Goal: Transaction & Acquisition: Purchase product/service

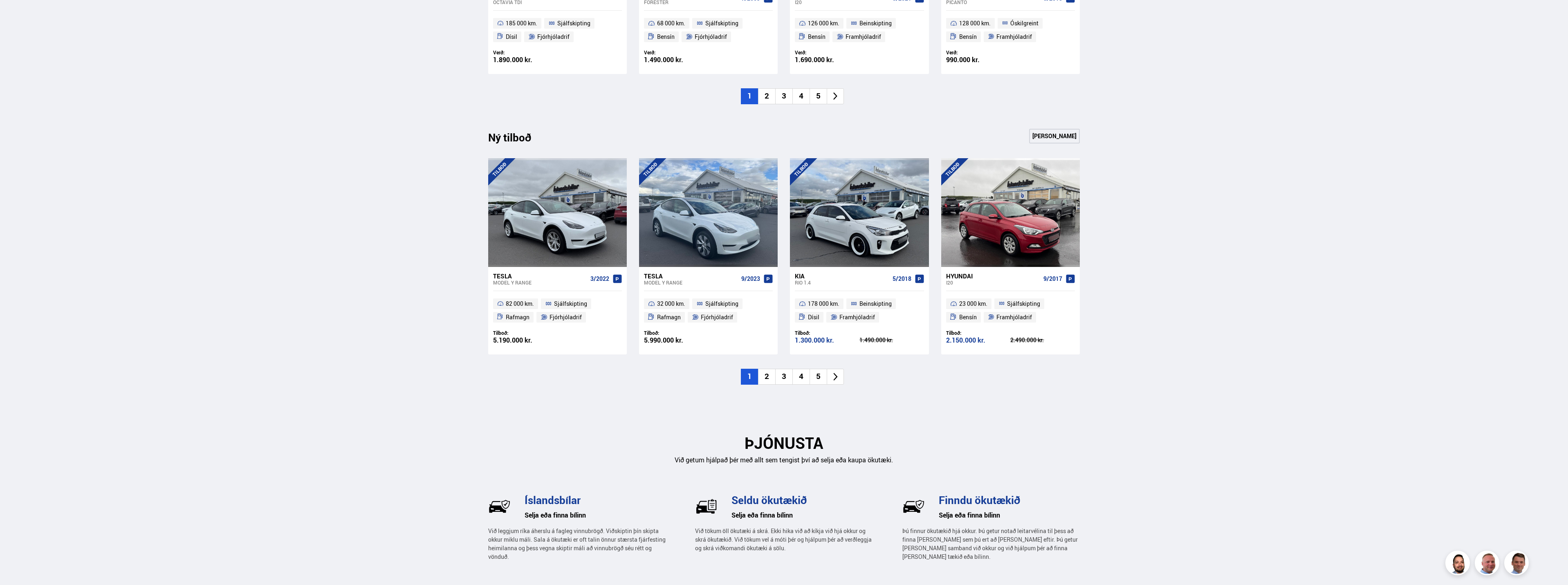
scroll to position [729, 0]
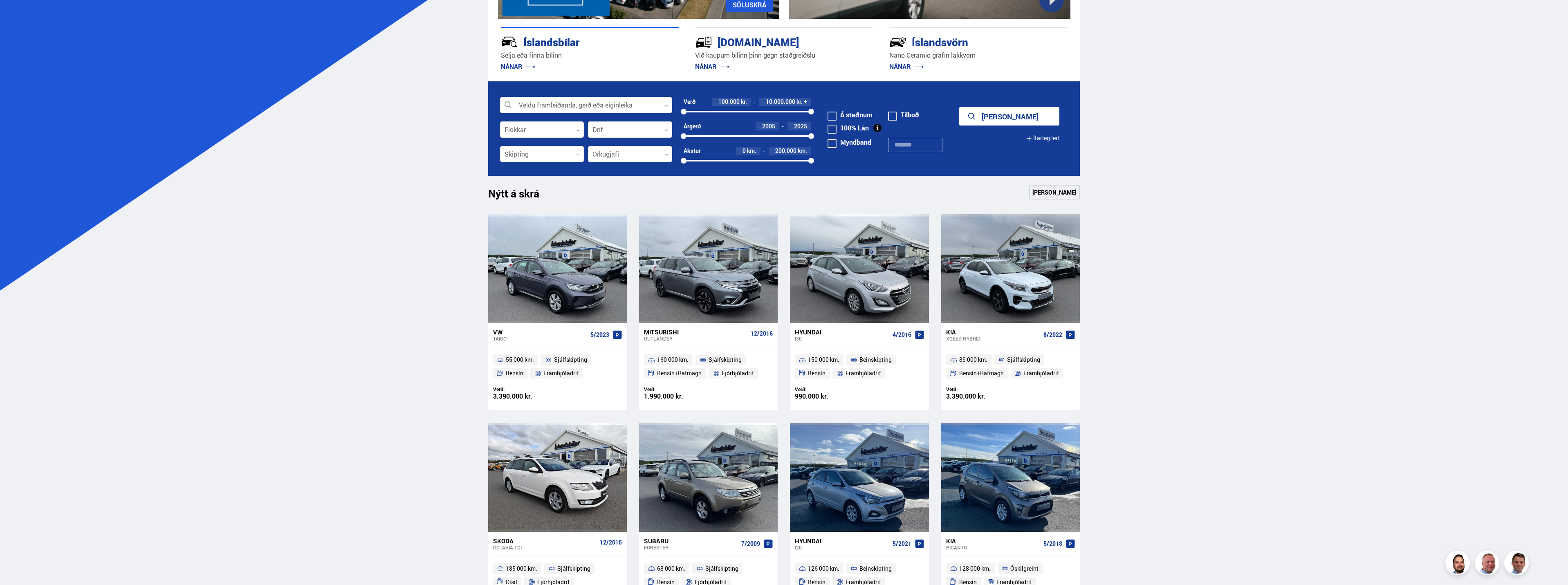
click at [660, 328] on div "Mitsubishi Outlander 12/2016" at bounding box center [709, 335] width 129 height 24
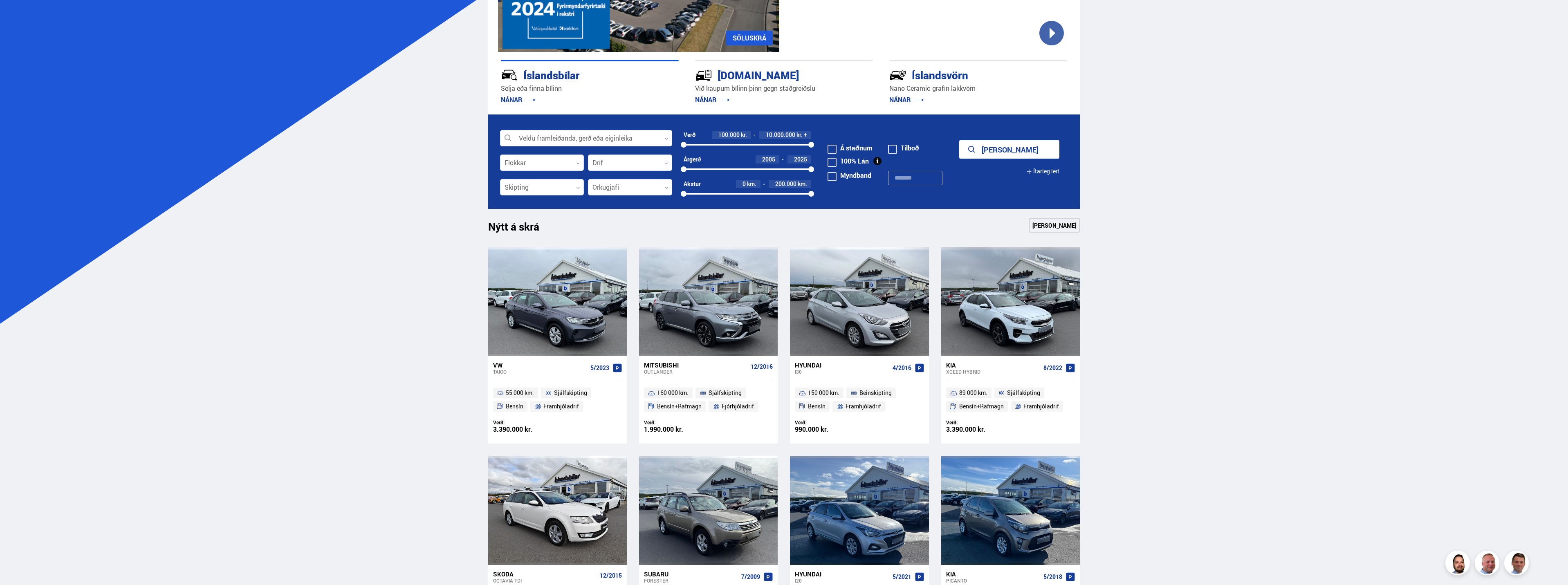
scroll to position [113, 0]
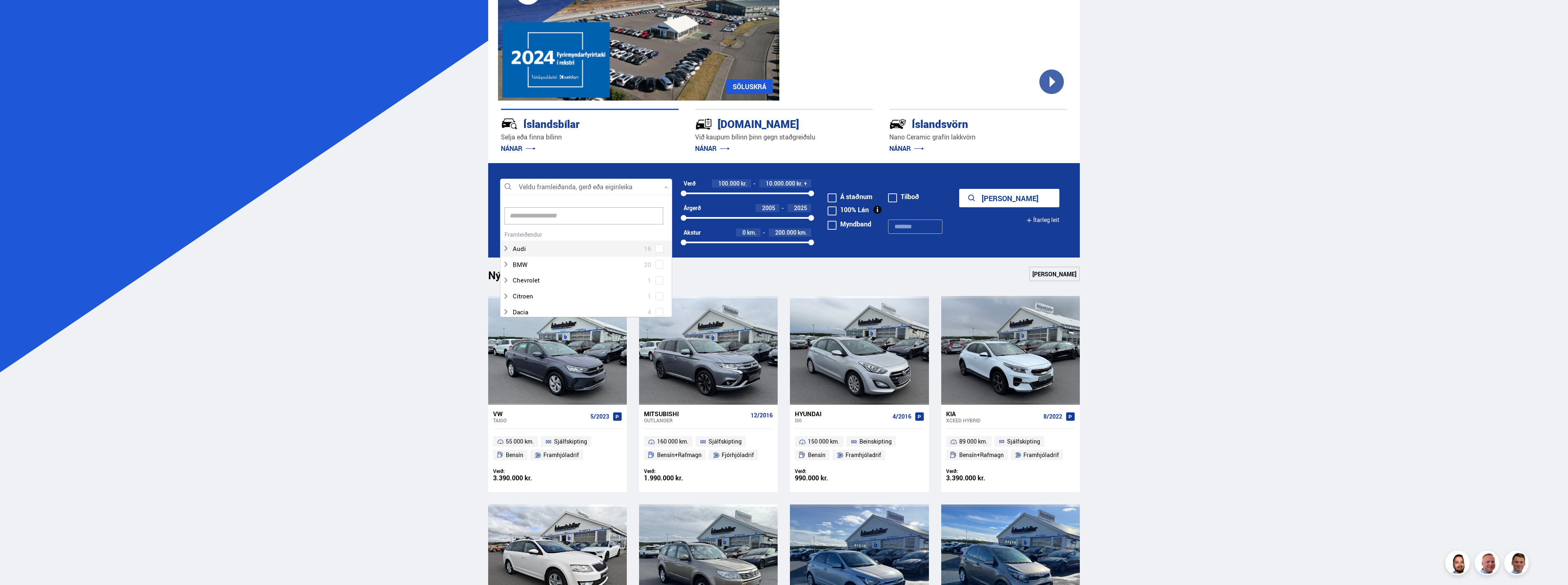
click at [627, 185] on div at bounding box center [586, 187] width 172 height 16
type input "*****"
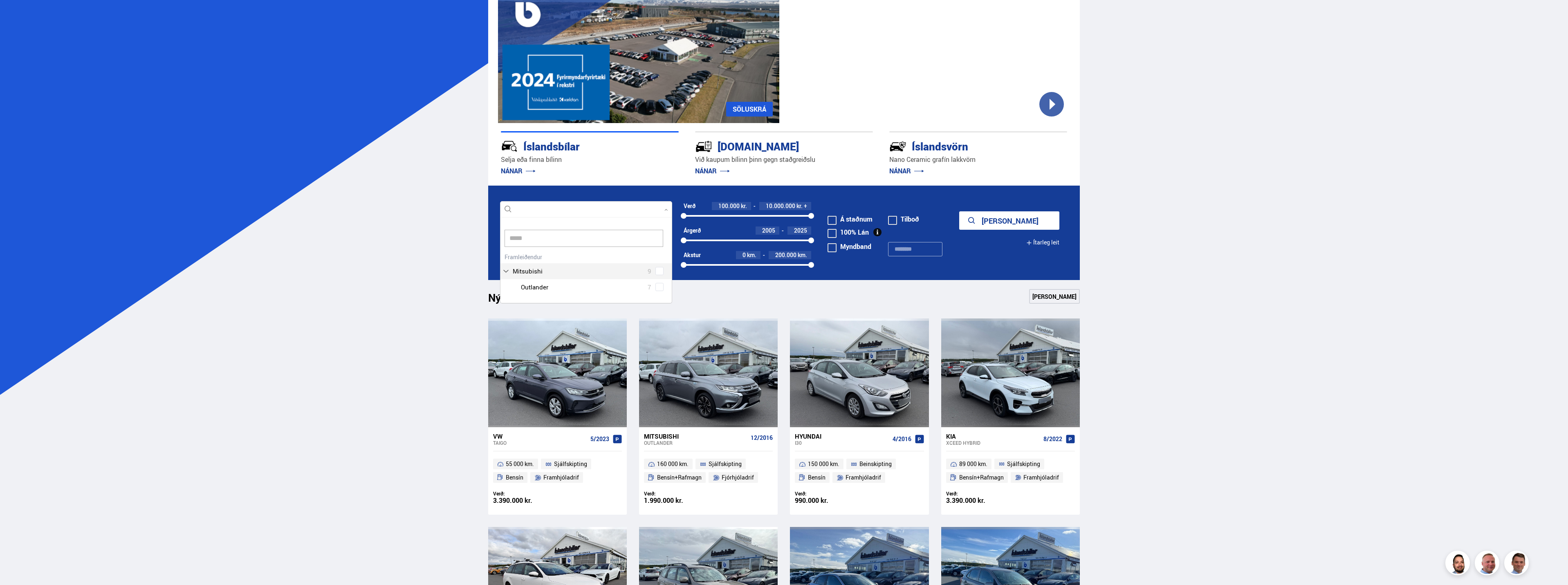
scroll to position [72, 0]
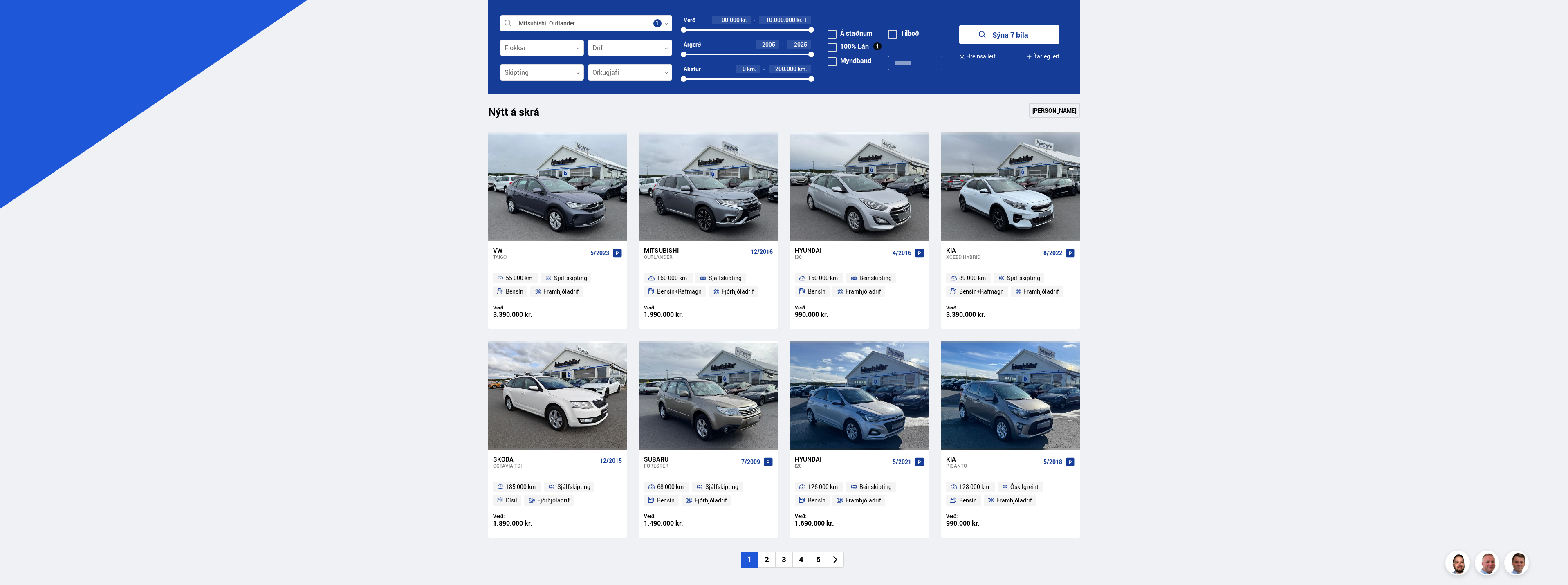
scroll to position [236, 0]
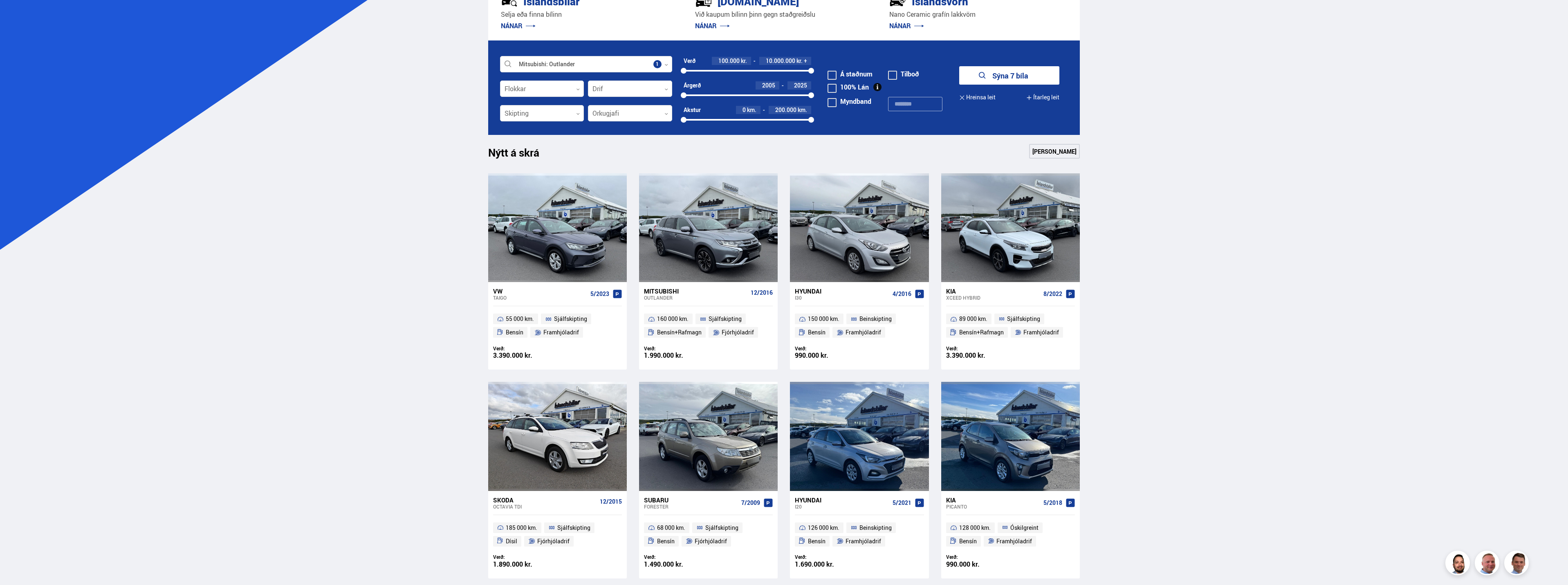
click at [1001, 76] on button "Sýna 7 bíla" at bounding box center [1009, 75] width 100 height 18
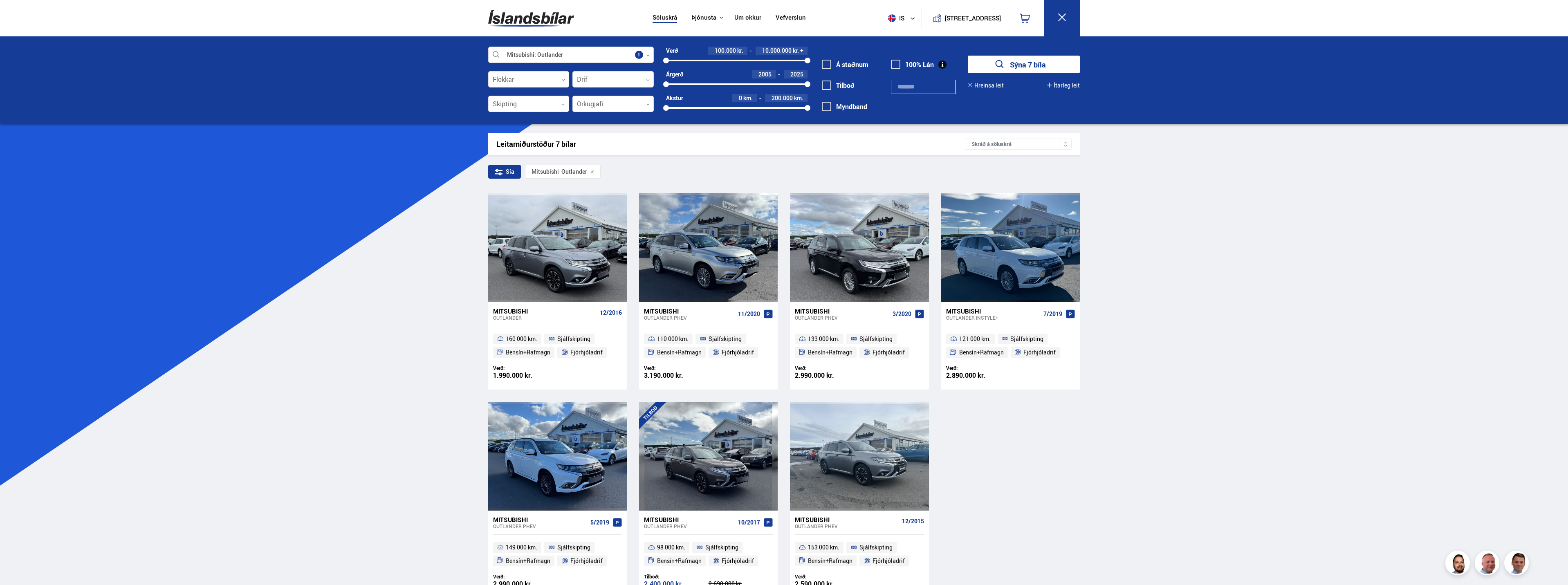
click at [648, 51] on div at bounding box center [571, 55] width 166 height 16
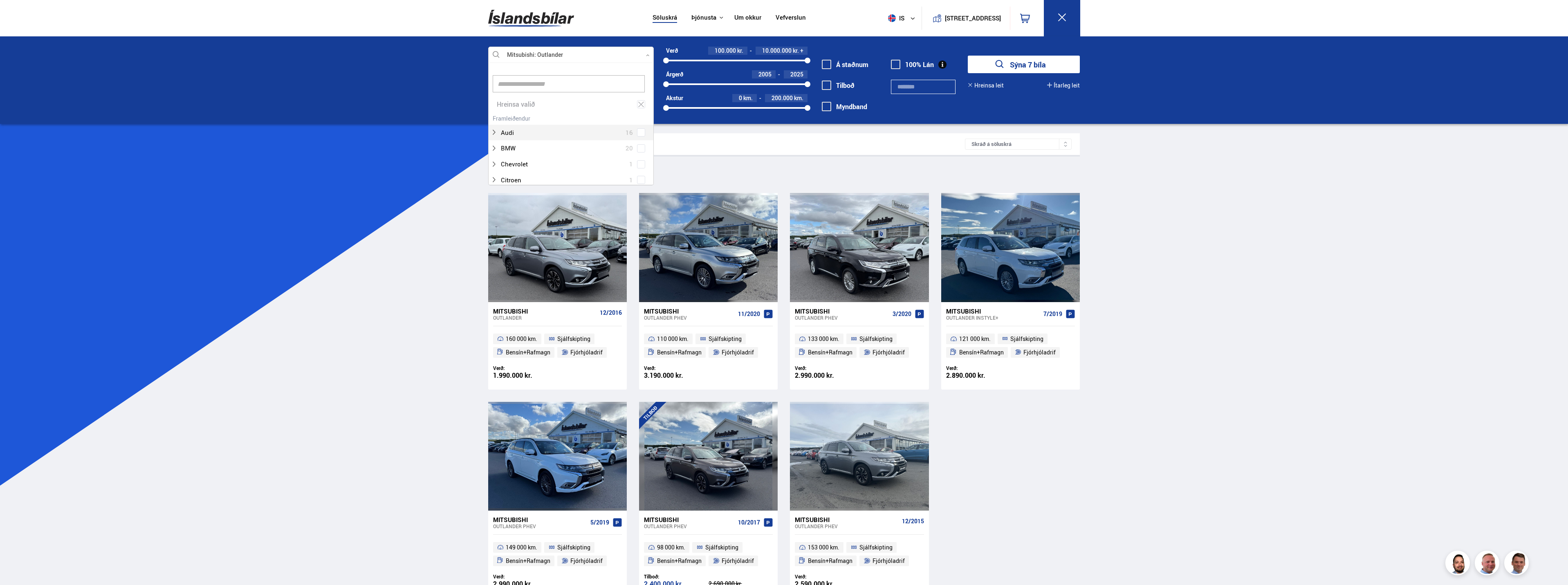
scroll to position [122, 163]
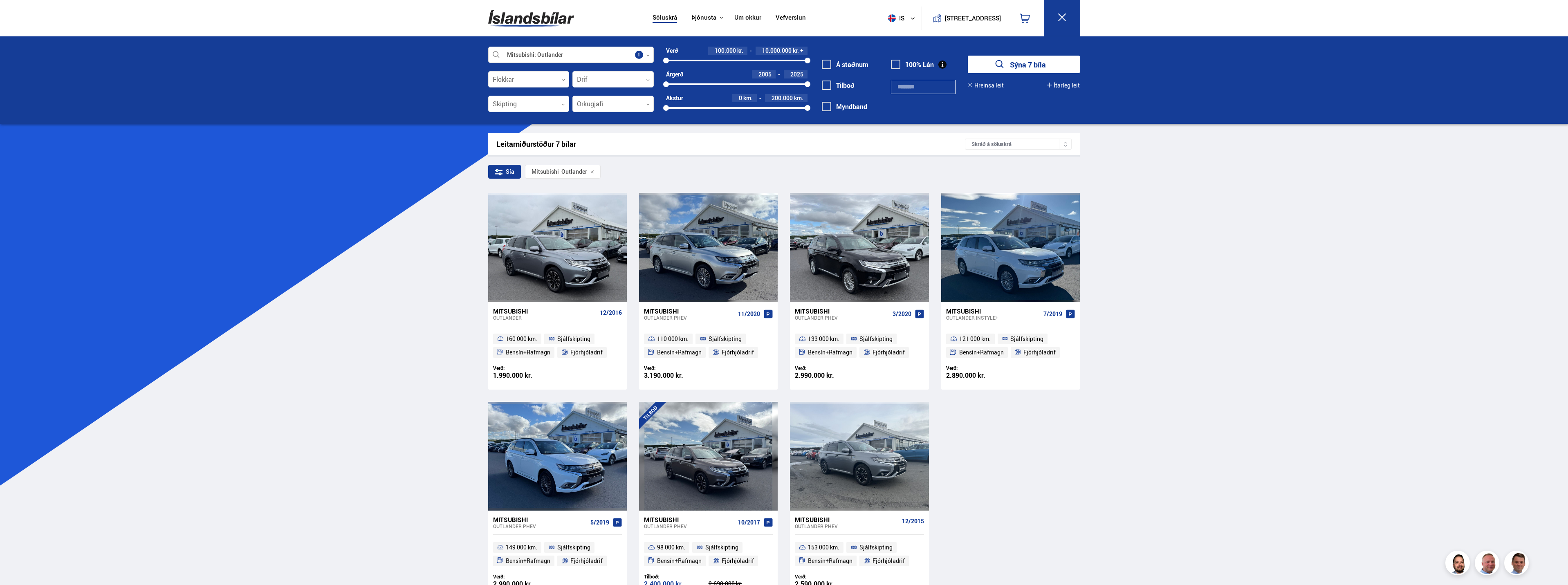
click at [648, 51] on div at bounding box center [571, 55] width 166 height 16
drag, startPoint x: 667, startPoint y: 83, endPoint x: 749, endPoint y: 93, distance: 82.6
click at [749, 93] on div "Verð 100.000 kr. 10.000.000 kr. + 100000 10000000 Árgerð 2017 2025 2017 2025 Ak…" at bounding box center [730, 82] width 154 height 71
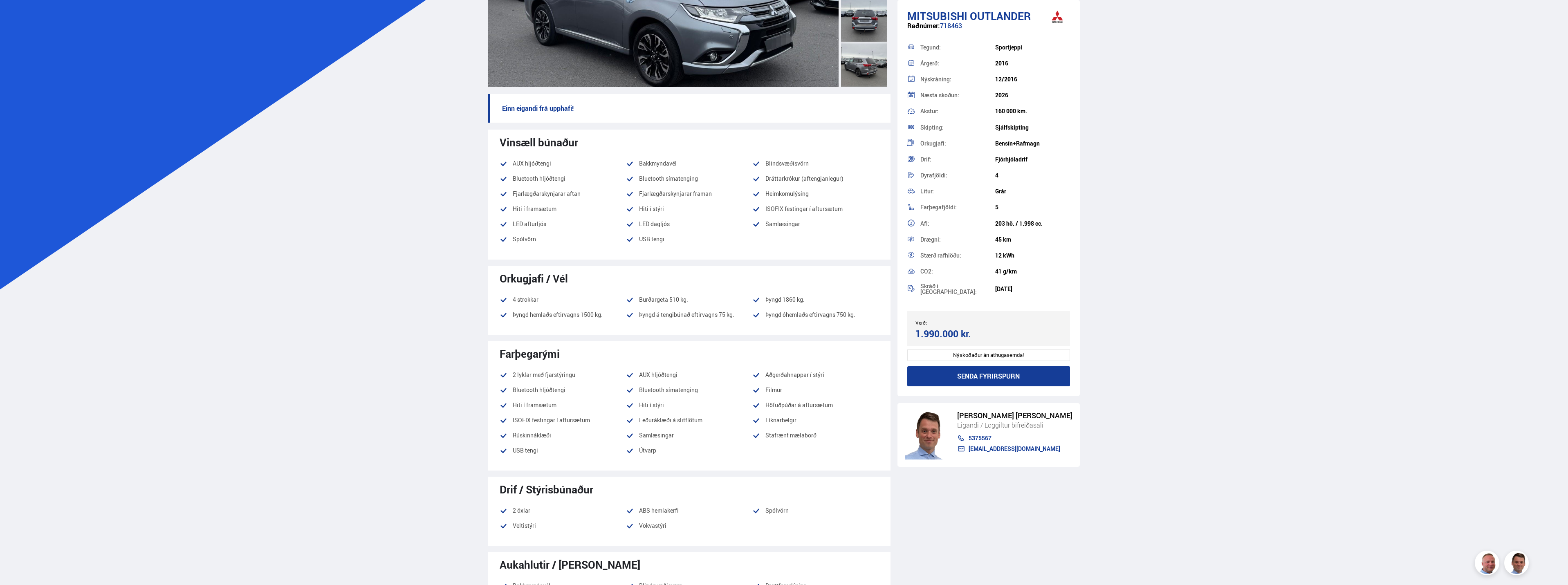
scroll to position [205, 0]
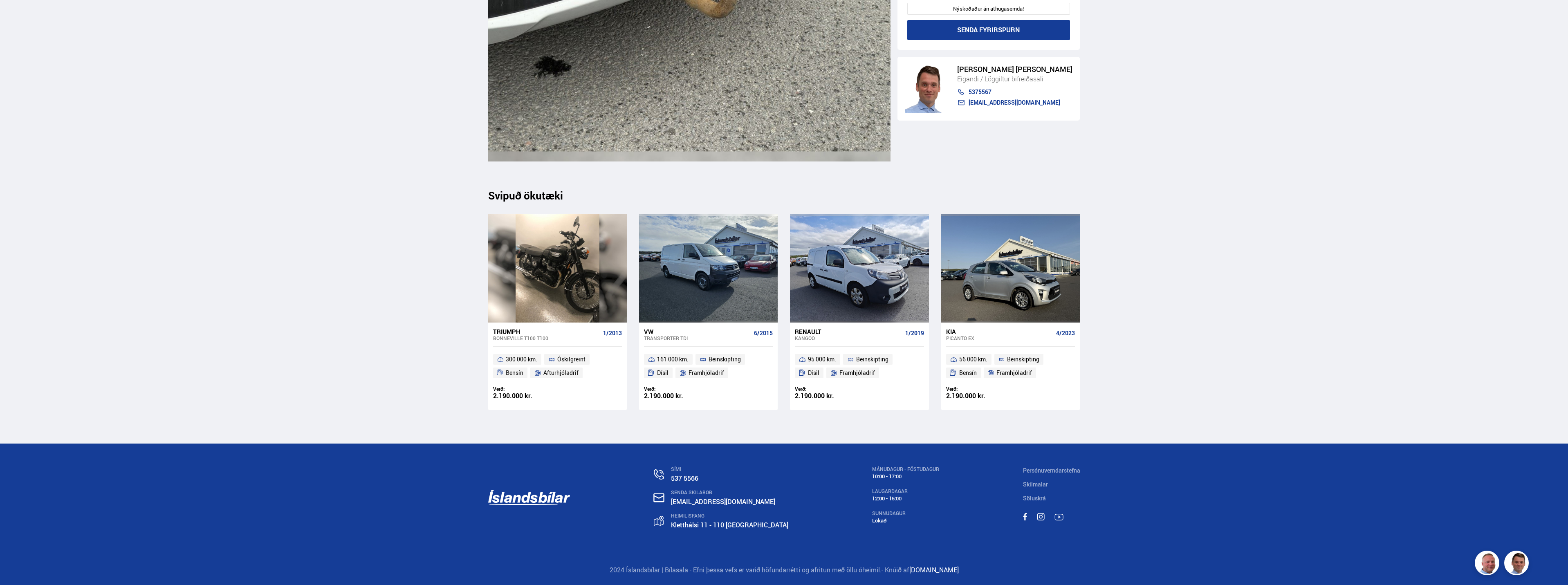
scroll to position [46, 0]
